Goal: Transaction & Acquisition: Purchase product/service

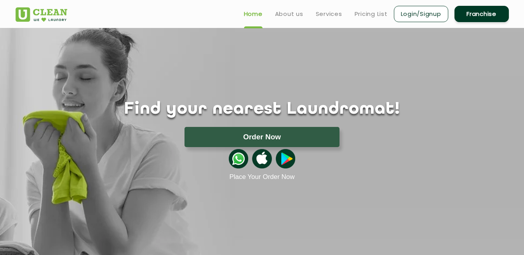
click at [488, 15] on link "Franchise" at bounding box center [482, 14] width 54 height 16
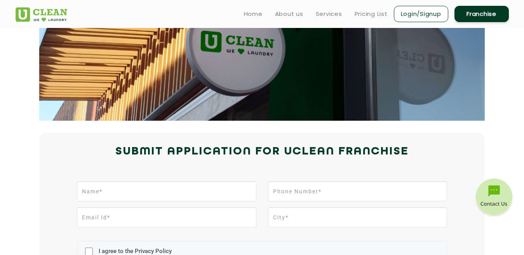
scroll to position [36, 0]
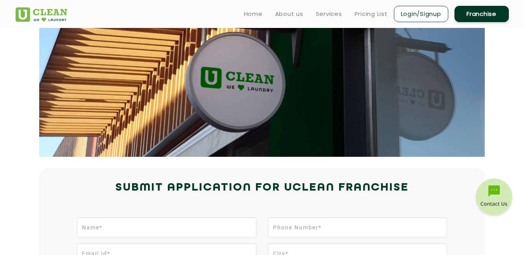
click at [420, 13] on link "Login/Signup" at bounding box center [421, 14] width 54 height 16
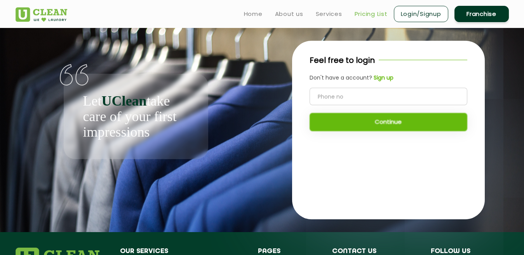
click at [356, 10] on link "Pricing List" at bounding box center [371, 13] width 33 height 9
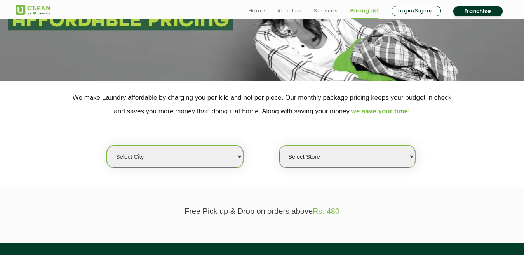
scroll to position [99, 0]
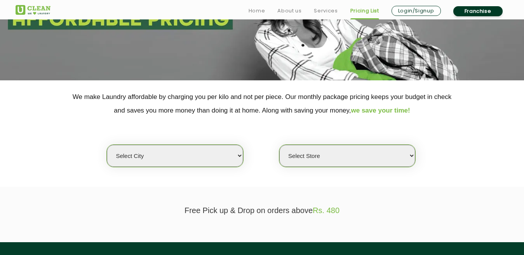
click at [211, 159] on select "Select city Aalo Agartala Agra Ahmedabad Akola Aligarh Alwar - UClean Select Am…" at bounding box center [175, 156] width 136 height 22
select select "93"
click at [107, 145] on select "Select city Aalo Agartala Agra Ahmedabad Akola Aligarh Alwar - UClean Select Am…" at bounding box center [175, 156] width 136 height 22
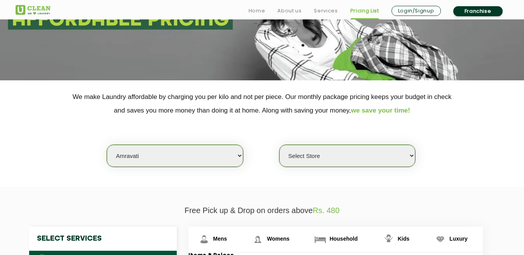
click at [313, 154] on select "Select Store UClean Amravati UClean Sai Nagar Amravati" at bounding box center [347, 156] width 136 height 22
select select "275"
click at [279, 145] on select "Select Store UClean Amravati UClean Sai Nagar Amravati" at bounding box center [347, 156] width 136 height 22
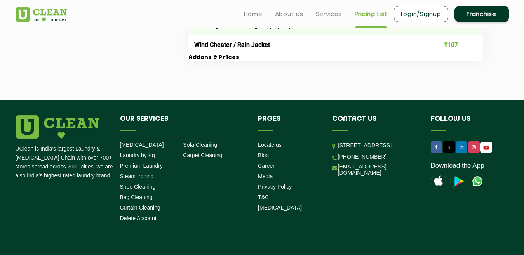
scroll to position [0, 0]
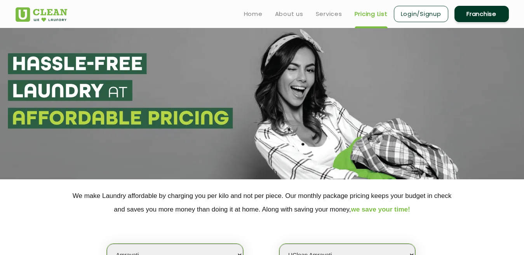
click at [478, 12] on link "Franchise" at bounding box center [482, 14] width 54 height 16
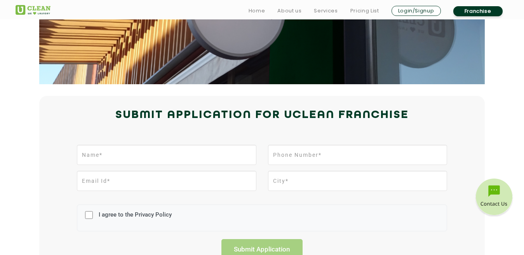
scroll to position [180, 0]
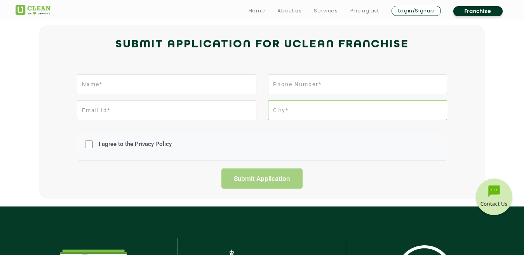
click at [293, 110] on input "text" at bounding box center [357, 110] width 179 height 20
click at [360, 11] on link "Pricing List" at bounding box center [364, 10] width 29 height 9
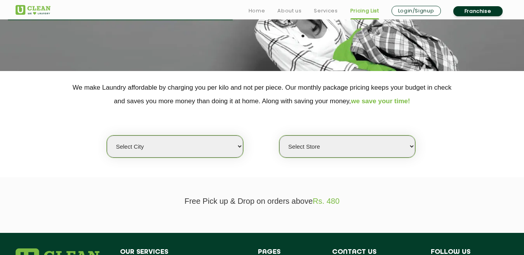
scroll to position [122, 0]
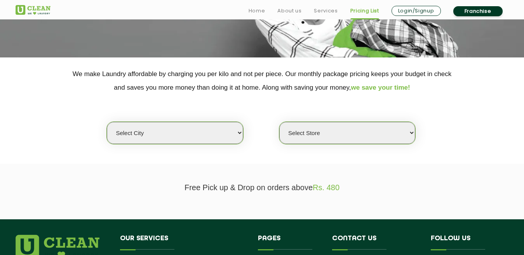
click at [376, 132] on select "Select Store" at bounding box center [347, 133] width 136 height 22
click at [315, 133] on select "Select Store" at bounding box center [347, 133] width 136 height 22
click at [225, 130] on select "Select city Aalo Agartala Agra Ahmedabad Akola Aligarh Alwar - UClean Select Am…" at bounding box center [175, 133] width 136 height 22
select select "172"
click at [107, 122] on select "Select city Aalo Agartala Agra Ahmedabad Akola Aligarh Alwar - UClean Select Am…" at bounding box center [175, 133] width 136 height 22
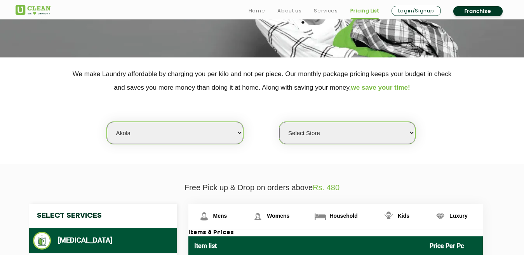
click at [327, 137] on select "Select Store UClean Akola" at bounding box center [347, 133] width 136 height 22
select select "507"
click at [279, 122] on select "Select Store UClean Akola" at bounding box center [347, 133] width 136 height 22
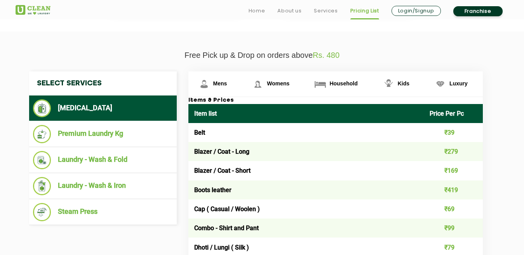
scroll to position [258, 0]
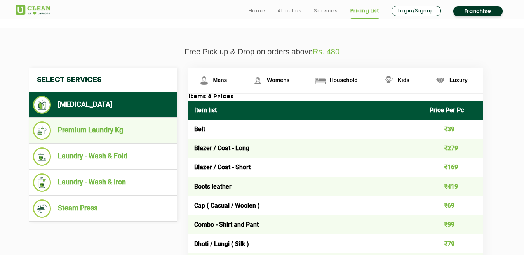
click at [108, 134] on li "Premium Laundry Kg" at bounding box center [103, 131] width 140 height 18
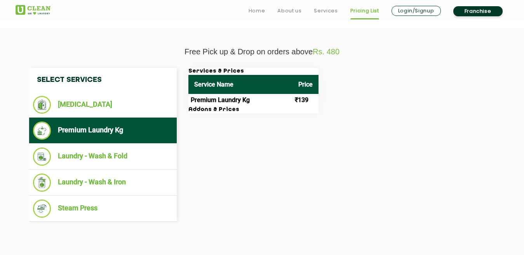
click at [226, 102] on td "Premium Laundry Kg" at bounding box center [240, 100] width 104 height 12
click at [198, 112] on h3 "Addons & Prices" at bounding box center [253, 109] width 130 height 7
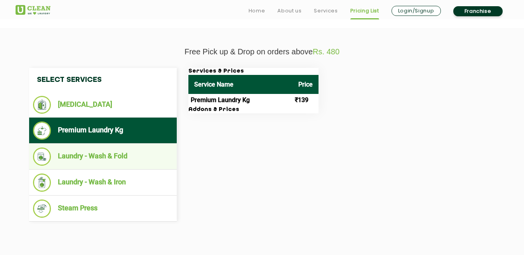
click at [116, 159] on li "Laundry - Wash & Fold" at bounding box center [103, 157] width 140 height 18
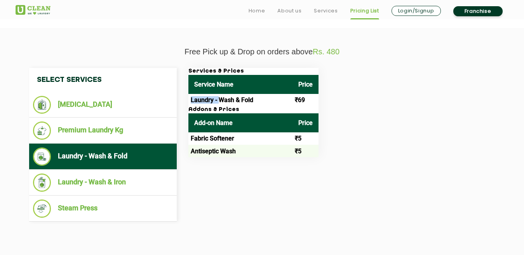
drag, startPoint x: 192, startPoint y: 103, endPoint x: 219, endPoint y: 105, distance: 27.2
click at [219, 105] on td "Laundry - Wash & Fold" at bounding box center [240, 100] width 104 height 12
click at [220, 139] on td "Fabric Softener" at bounding box center [240, 139] width 104 height 12
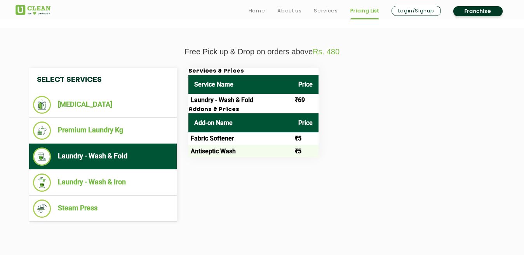
click at [220, 147] on td "Antiseptic Wash" at bounding box center [240, 151] width 104 height 12
click at [201, 150] on td "Antiseptic Wash" at bounding box center [240, 151] width 104 height 12
click at [200, 140] on td "Fabric Softener" at bounding box center [240, 139] width 104 height 12
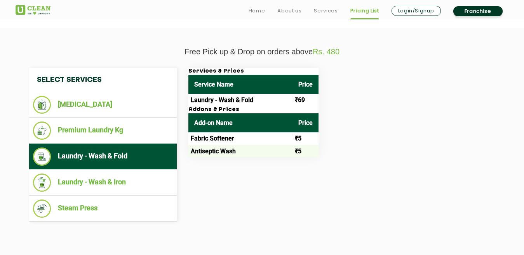
click at [200, 140] on td "Fabric Softener" at bounding box center [240, 139] width 104 height 12
click at [218, 139] on td "Fabric Softener" at bounding box center [240, 139] width 104 height 12
click at [201, 137] on td "Fabric Softener" at bounding box center [240, 139] width 104 height 12
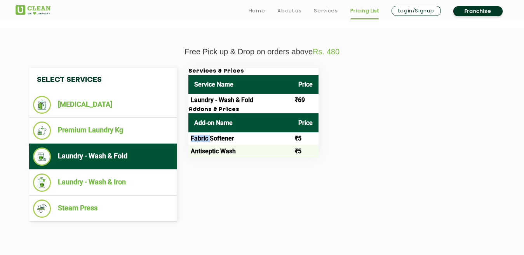
click at [201, 137] on td "Fabric Softener" at bounding box center [240, 139] width 104 height 12
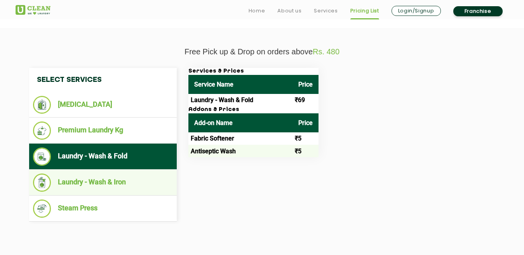
click at [107, 182] on li "Laundry - Wash & Iron" at bounding box center [103, 183] width 140 height 18
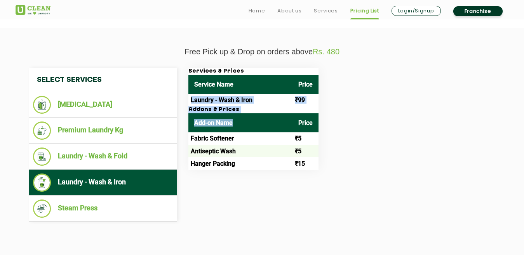
drag, startPoint x: 190, startPoint y: 102, endPoint x: 237, endPoint y: 113, distance: 48.3
click at [237, 113] on div "Services & Prices Service Name Price Laundry - Wash & Iron ₹99 Addons & Prices …" at bounding box center [253, 119] width 130 height 102
click at [237, 113] on th "Add-on Name" at bounding box center [240, 122] width 104 height 19
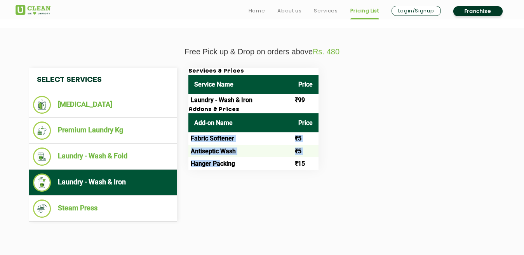
drag, startPoint x: 192, startPoint y: 140, endPoint x: 221, endPoint y: 163, distance: 37.1
click at [221, 163] on tbody "Fabric Softener ₹5 Antiseptic Wash ₹5 Hanger Packing ₹15" at bounding box center [253, 152] width 130 height 38
click at [221, 163] on td "Hanger Packing" at bounding box center [240, 163] width 104 height 12
click at [200, 164] on td "Hanger Packing" at bounding box center [240, 163] width 104 height 12
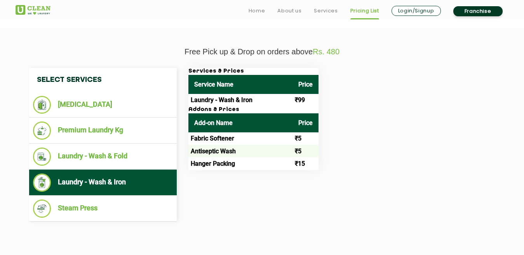
click at [228, 163] on td "Hanger Packing" at bounding box center [240, 163] width 104 height 12
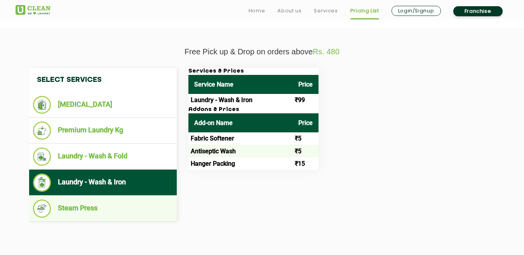
click at [64, 210] on li "Steam Press" at bounding box center [103, 209] width 140 height 18
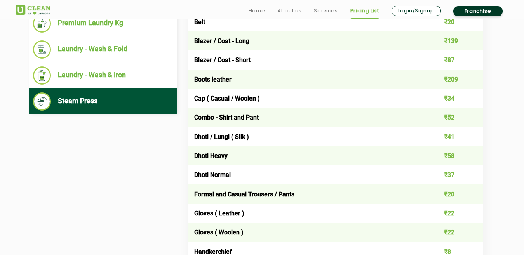
scroll to position [369, 0]
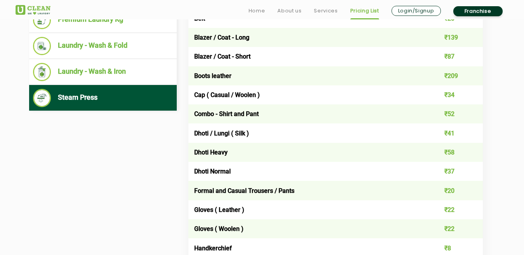
click at [229, 117] on td "Combo - Shirt and Pant" at bounding box center [306, 114] width 236 height 19
click at [242, 119] on td "Combo - Shirt and Pant" at bounding box center [306, 114] width 236 height 19
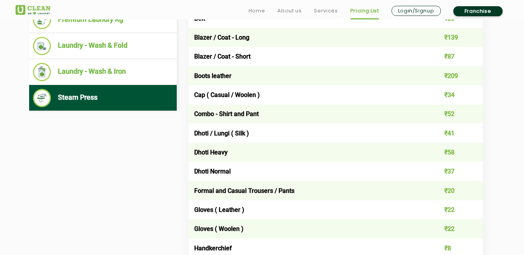
click at [200, 113] on td "Combo - Shirt and Pant" at bounding box center [306, 114] width 236 height 19
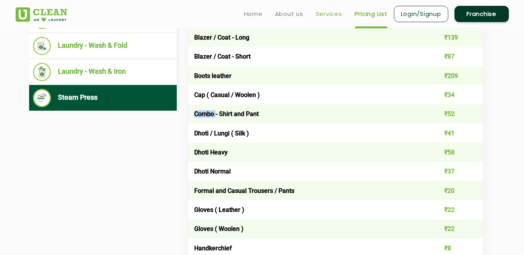
click at [330, 16] on link "Services" at bounding box center [329, 13] width 26 height 9
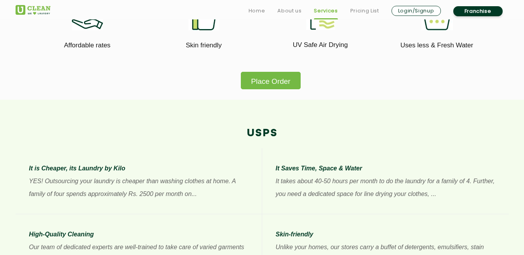
scroll to position [510, 0]
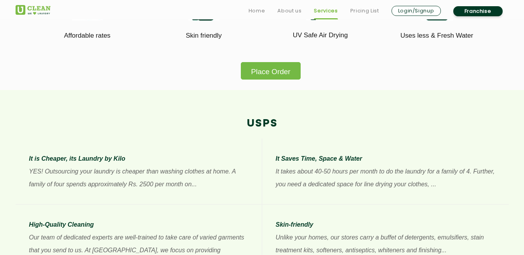
click at [275, 69] on button "Place Order" at bounding box center [270, 70] width 59 height 17
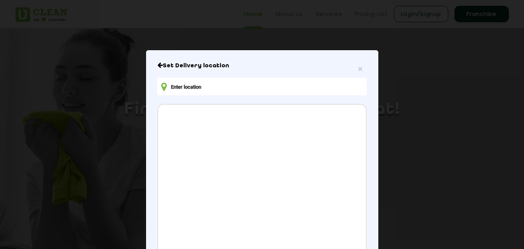
click at [239, 85] on input "text" at bounding box center [261, 86] width 209 height 17
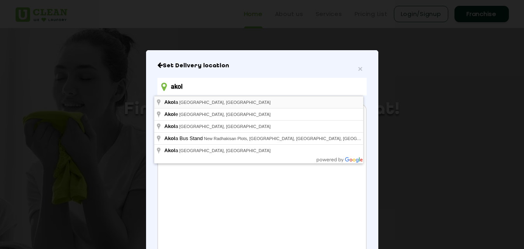
type input "[GEOGRAPHIC_DATA], [GEOGRAPHIC_DATA], [GEOGRAPHIC_DATA]"
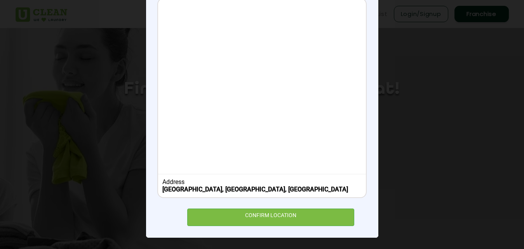
scroll to position [106, 0]
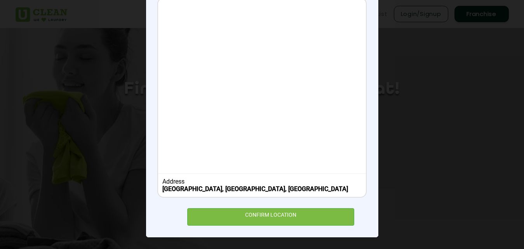
click at [196, 178] on div "Address" at bounding box center [261, 181] width 199 height 7
click at [176, 181] on div "Address" at bounding box center [261, 181] width 199 height 7
click at [193, 180] on div "Address" at bounding box center [261, 181] width 199 height 7
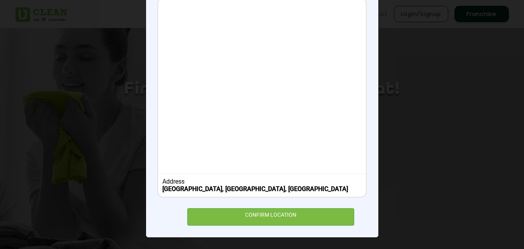
click at [193, 180] on div "Address" at bounding box center [261, 181] width 199 height 7
click at [227, 98] on div at bounding box center [261, 84] width 207 height 173
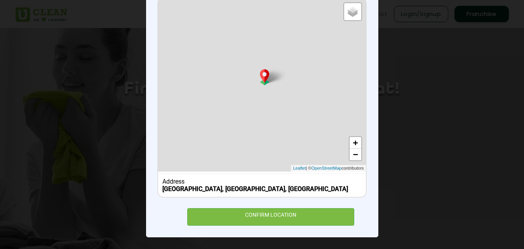
click at [186, 184] on div "Address" at bounding box center [261, 181] width 199 height 7
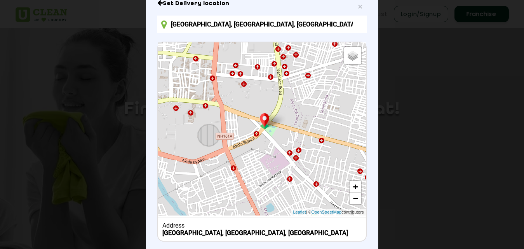
scroll to position [56, 0]
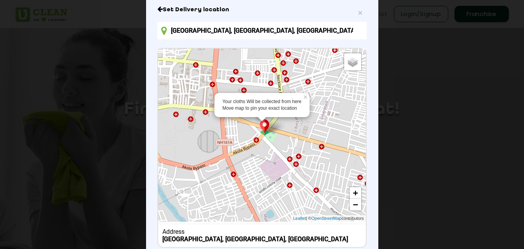
click at [191, 104] on div "Your cloths Will be collected from here Move map to pin your exact location × D…" at bounding box center [261, 135] width 207 height 173
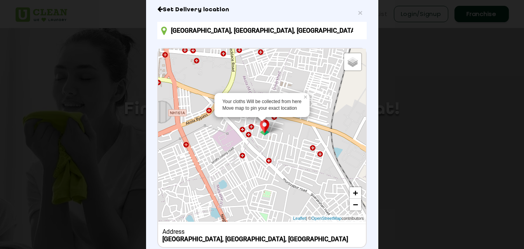
drag, startPoint x: 259, startPoint y: 128, endPoint x: 201, endPoint y: 93, distance: 68.0
click at [201, 93] on div "Your cloths Will be collected from here Move map to pin your exact location × D…" at bounding box center [261, 135] width 207 height 173
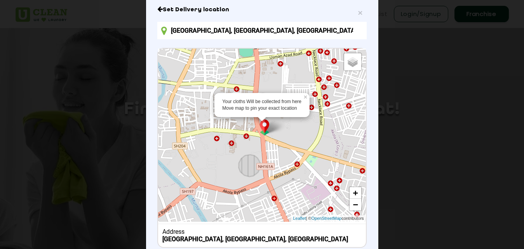
drag, startPoint x: 232, startPoint y: 157, endPoint x: 319, endPoint y: 209, distance: 100.9
click at [319, 209] on div "Your cloths Will be collected from here Move map to pin your exact location × D…" at bounding box center [261, 135] width 207 height 173
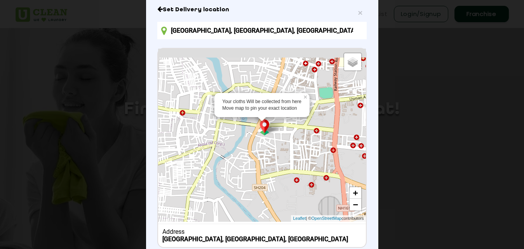
drag, startPoint x: 194, startPoint y: 166, endPoint x: 284, endPoint y: 217, distance: 103.0
click at [284, 217] on div "Your cloths Will be collected from here Move map to pin your exact location × D…" at bounding box center [261, 135] width 207 height 173
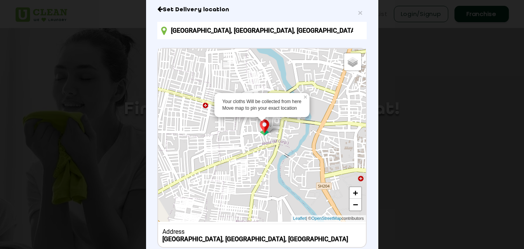
drag, startPoint x: 213, startPoint y: 188, endPoint x: 280, endPoint y: 185, distance: 66.9
click at [280, 185] on div "Your cloths Will be collected from here Move map to pin your exact location × D…" at bounding box center [261, 135] width 207 height 173
click at [351, 206] on link "−" at bounding box center [356, 205] width 12 height 12
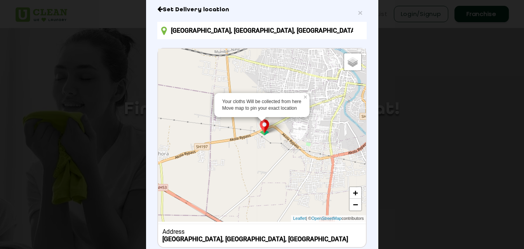
drag, startPoint x: 256, startPoint y: 168, endPoint x: 333, endPoint y: 126, distance: 87.8
click at [333, 126] on div "Your cloths Will be collected from here Move map to pin your exact location × D…" at bounding box center [261, 135] width 207 height 173
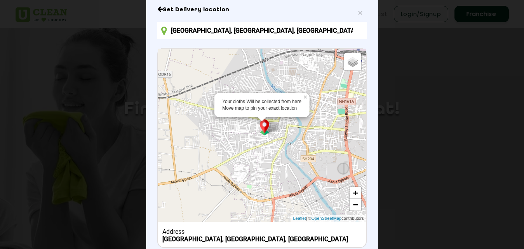
drag, startPoint x: 194, startPoint y: 165, endPoint x: 138, endPoint y: 216, distance: 75.4
click at [138, 216] on div "× Set Delivery location [GEOGRAPHIC_DATA], [GEOGRAPHIC_DATA], [GEOGRAPHIC_DATA]…" at bounding box center [262, 124] width 524 height 249
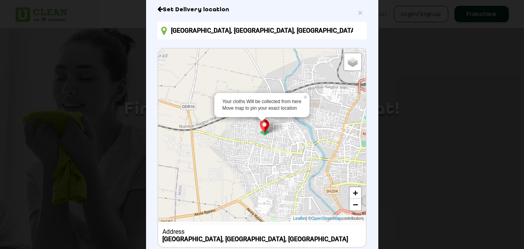
drag, startPoint x: 231, startPoint y: 146, endPoint x: 255, endPoint y: 172, distance: 35.7
click at [255, 172] on div "Your cloths Will be collected from here Move map to pin your exact location × D…" at bounding box center [261, 135] width 207 height 173
click at [293, 174] on div "Your cloths Will be collected from here Move map to pin your exact location × D…" at bounding box center [261, 135] width 207 height 173
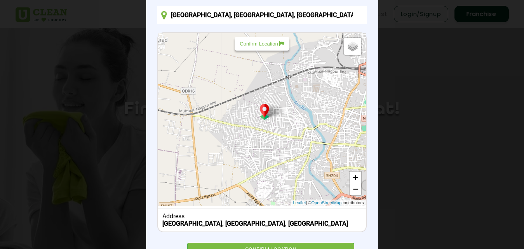
scroll to position [107, 0]
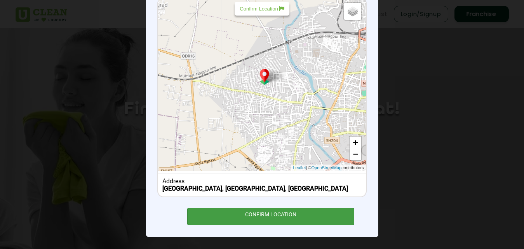
click at [266, 219] on div "CONFIRM LOCATION" at bounding box center [270, 215] width 167 height 17
